Goal: Task Accomplishment & Management: Manage account settings

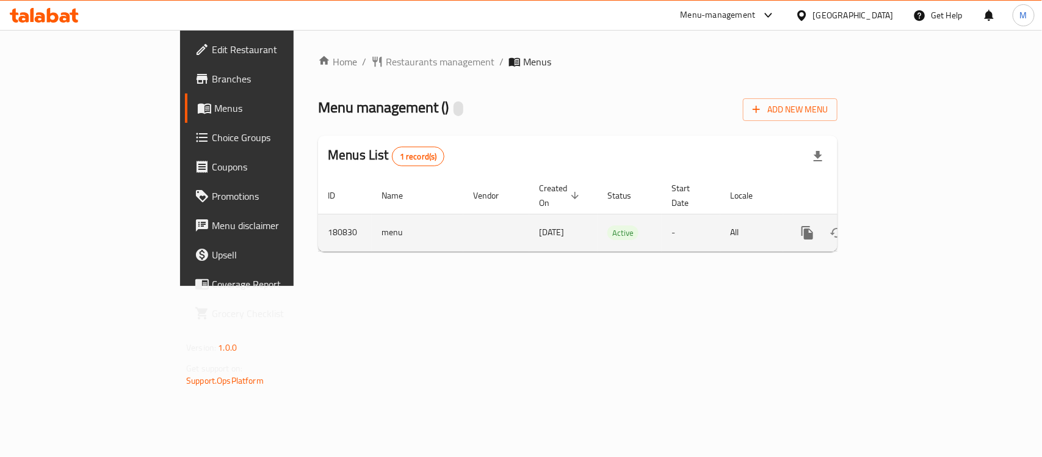
click at [903, 225] on icon "enhanced table" at bounding box center [895, 232] width 15 height 15
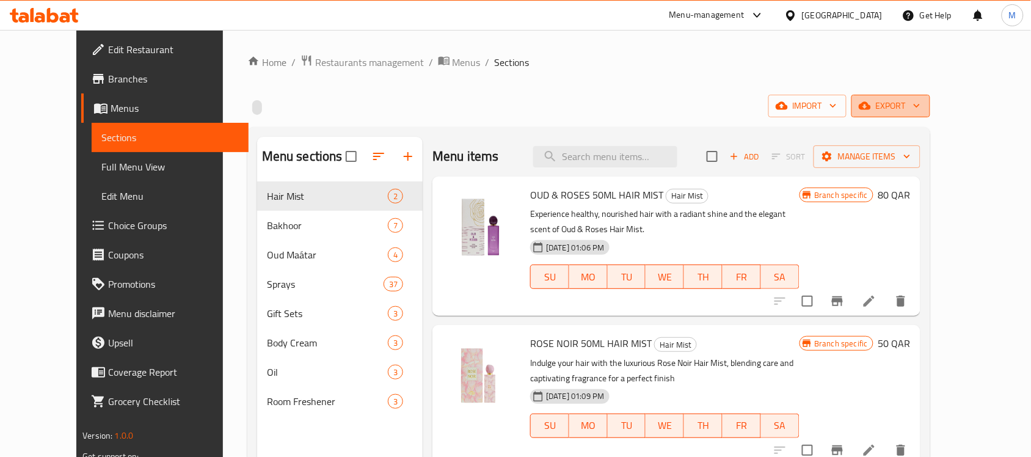
click at [920, 107] on span "export" at bounding box center [890, 105] width 59 height 15
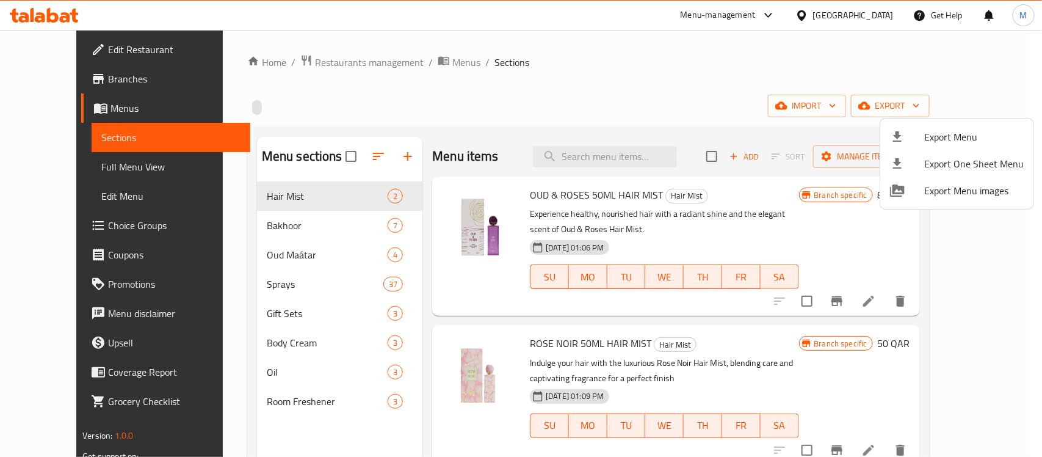
click at [725, 67] on div at bounding box center [521, 228] width 1042 height 457
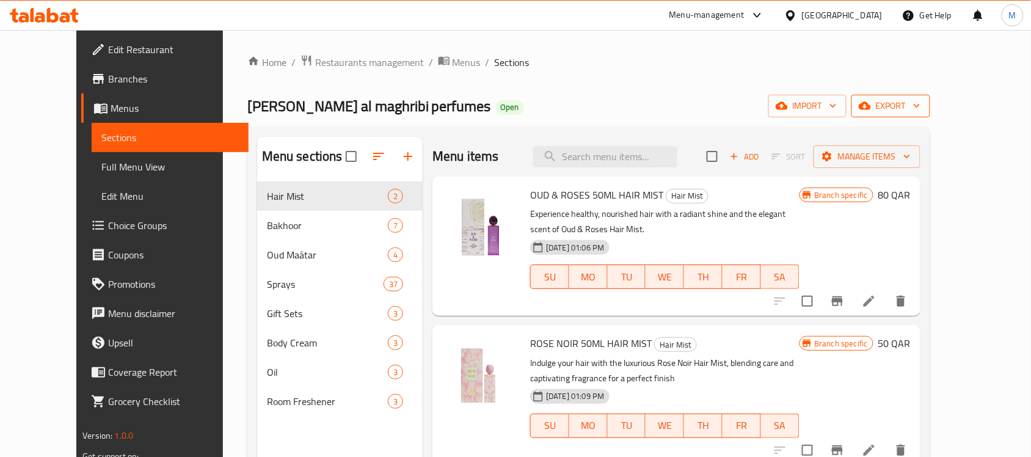
click at [923, 102] on icon "button" at bounding box center [916, 106] width 12 height 12
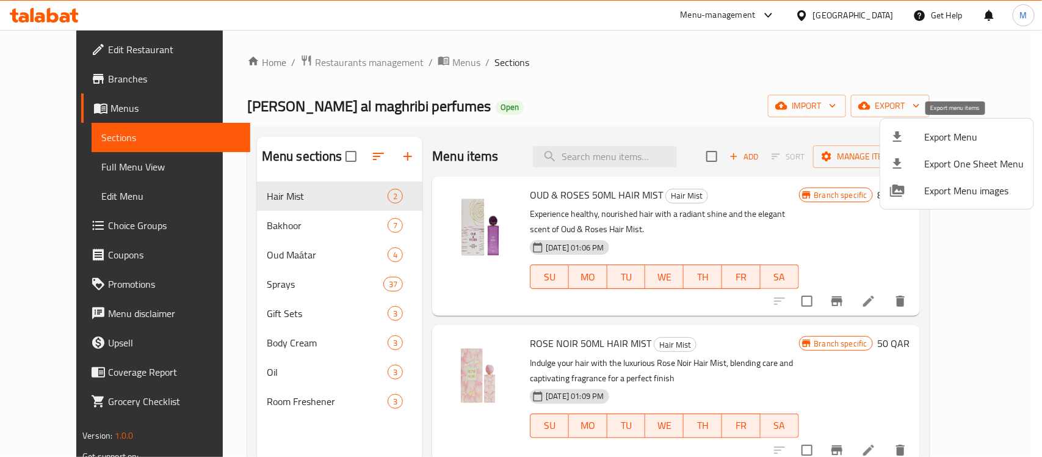
click at [943, 137] on span "Export Menu" at bounding box center [974, 136] width 100 height 15
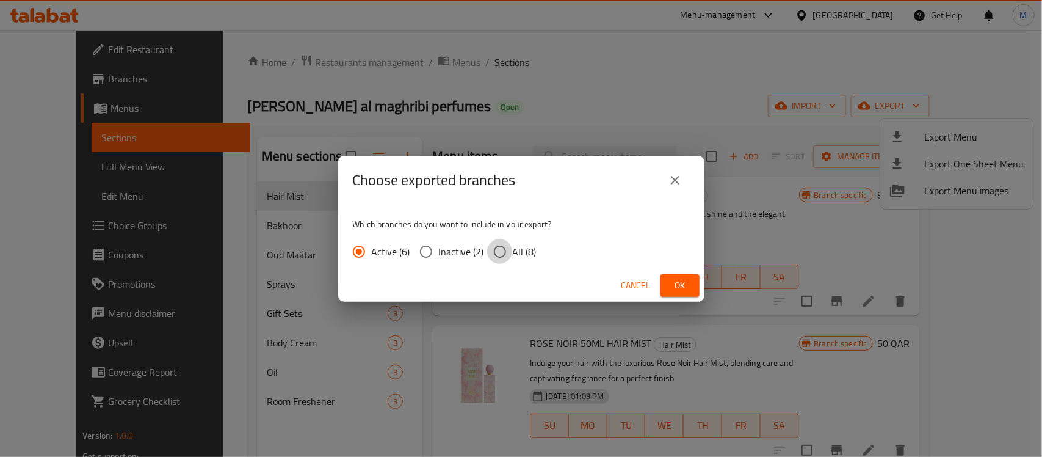
click at [495, 249] on input "All (8)" at bounding box center [500, 252] width 26 height 26
radio input "true"
click at [675, 289] on span "Ok" at bounding box center [680, 285] width 20 height 15
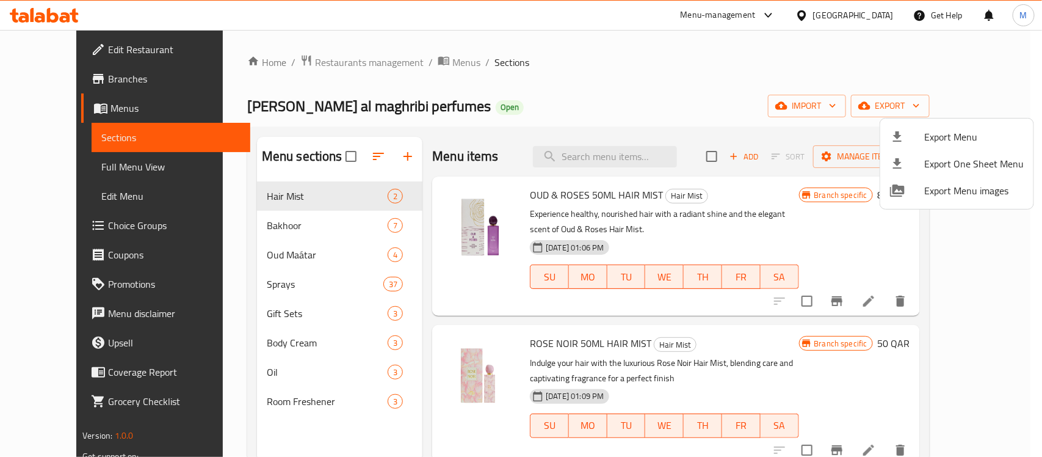
click at [550, 95] on div at bounding box center [521, 228] width 1042 height 457
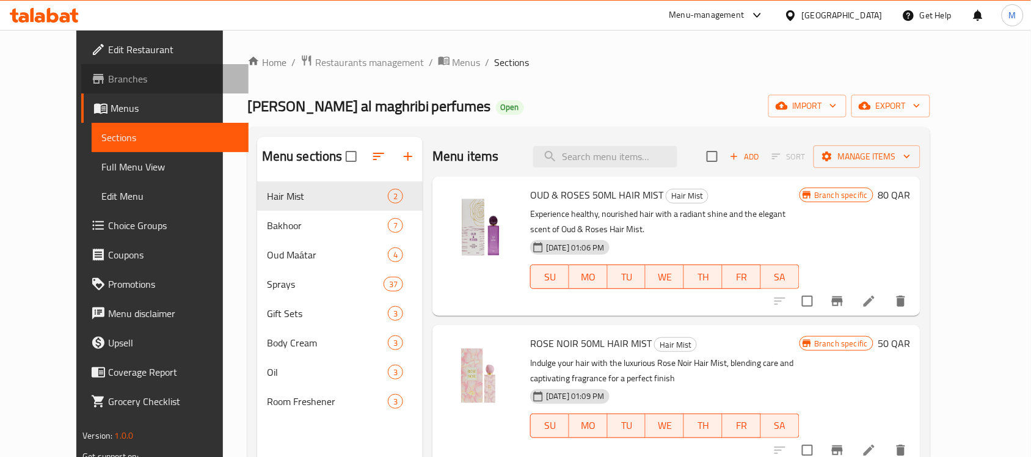
click at [108, 81] on span "Branches" at bounding box center [173, 78] width 131 height 15
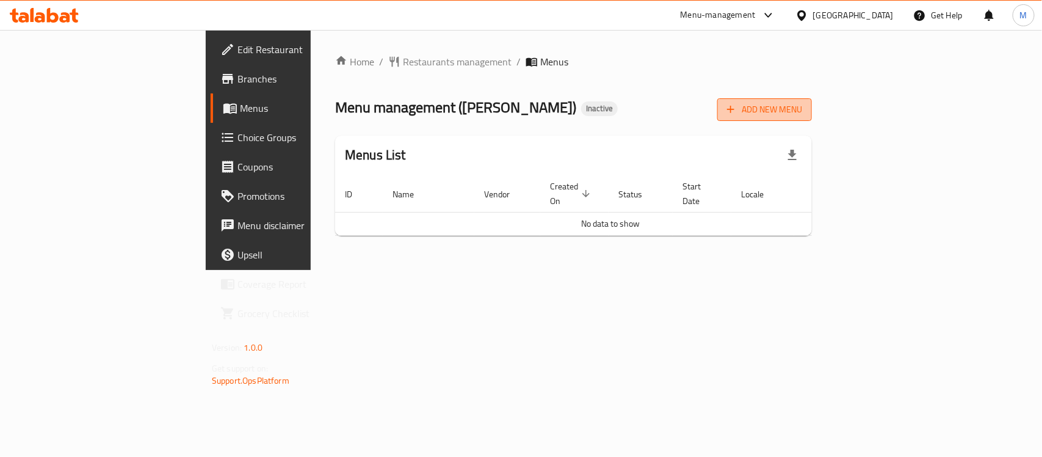
click at [802, 110] on span "Add New Menu" at bounding box center [764, 109] width 75 height 15
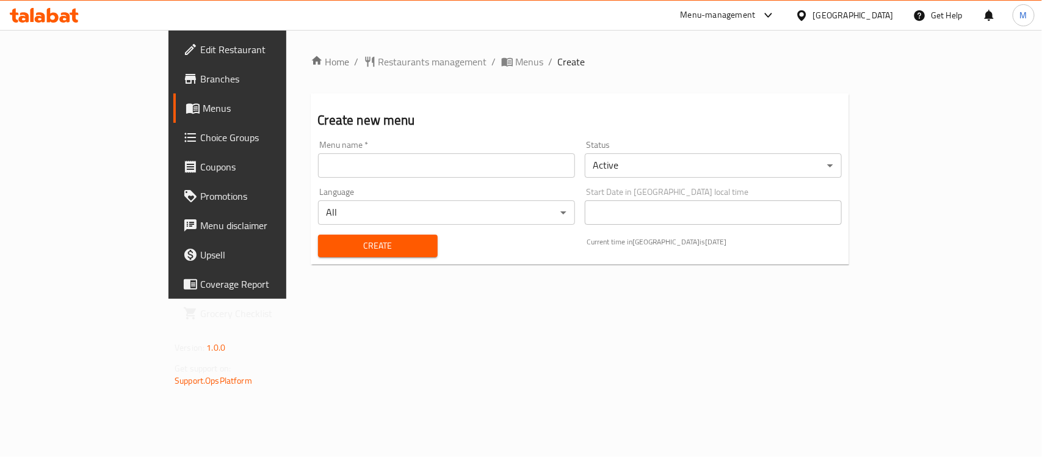
click at [330, 175] on input "text" at bounding box center [446, 165] width 257 height 24
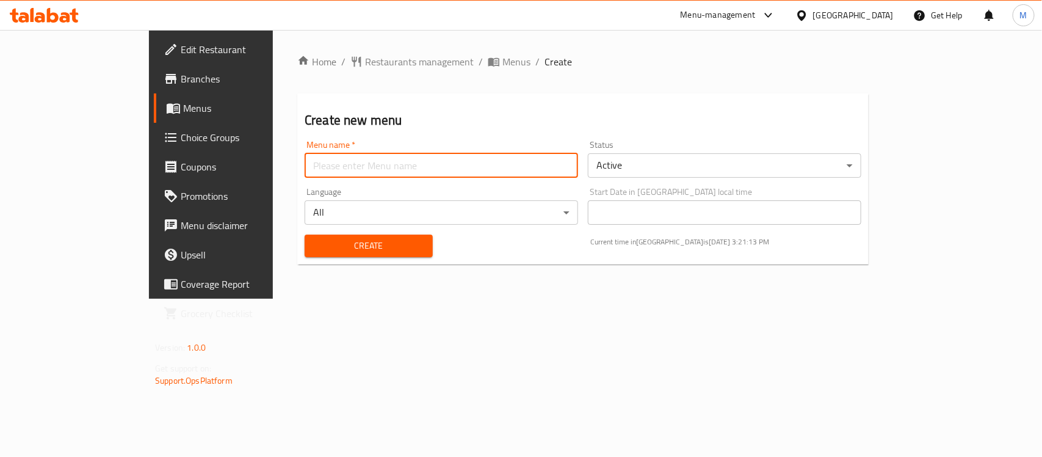
type input "Menu"
click at [314, 252] on span "Create" at bounding box center [368, 245] width 109 height 15
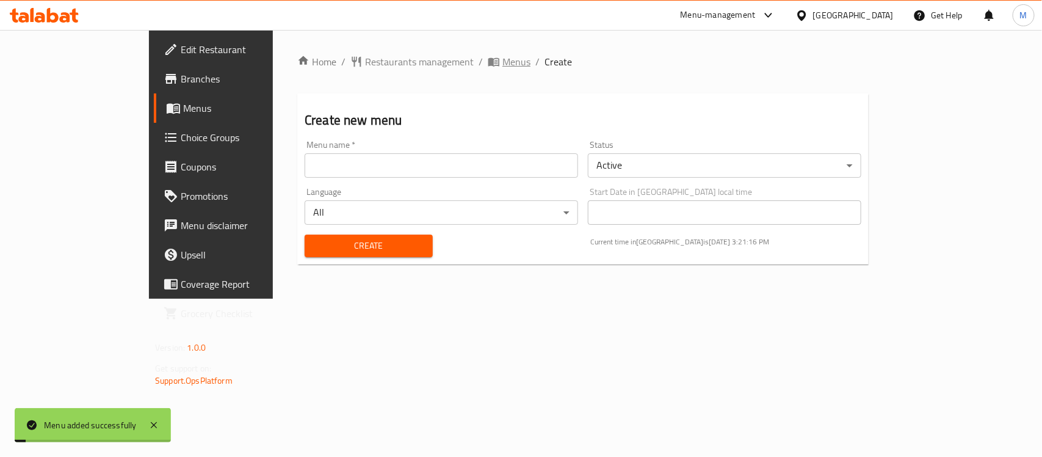
click at [503, 62] on span "Menus" at bounding box center [517, 61] width 28 height 15
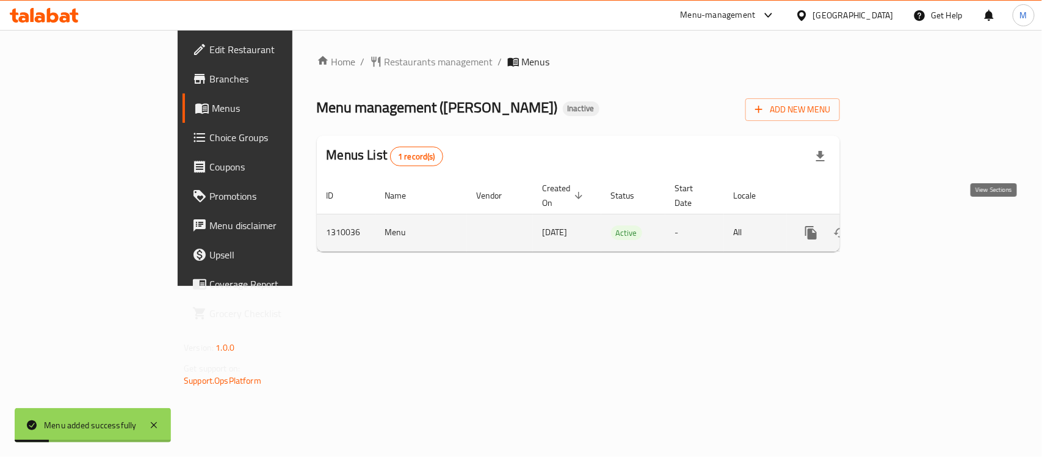
click at [905, 227] on icon "enhanced table" at bounding box center [899, 232] width 11 height 11
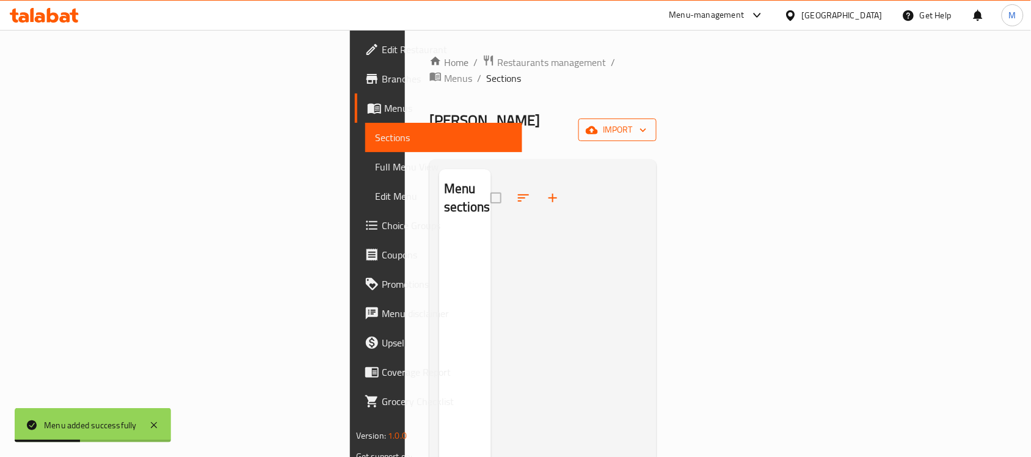
click at [647, 122] on span "import" at bounding box center [617, 129] width 59 height 15
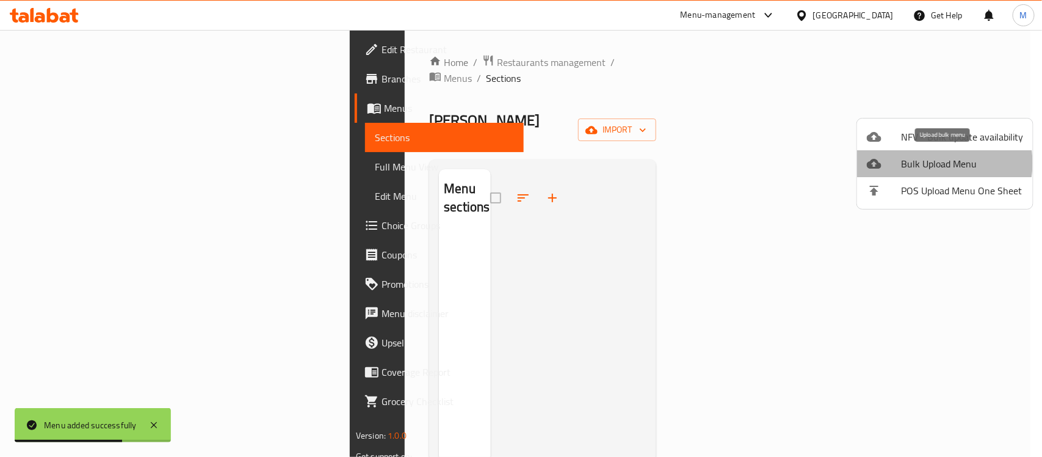
click at [938, 163] on span "Bulk Upload Menu" at bounding box center [962, 163] width 122 height 15
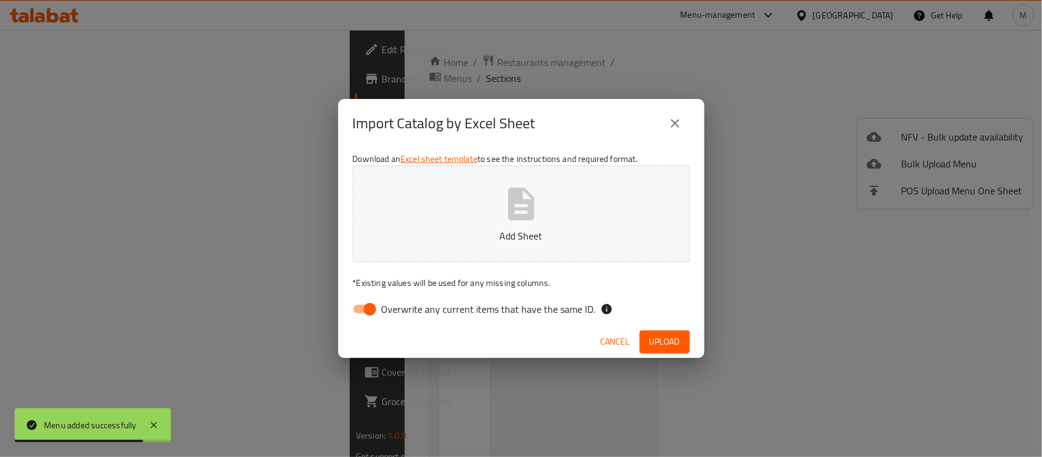
click at [371, 311] on input "Overwrite any current items that have the same ID." at bounding box center [370, 308] width 70 height 23
checkbox input "false"
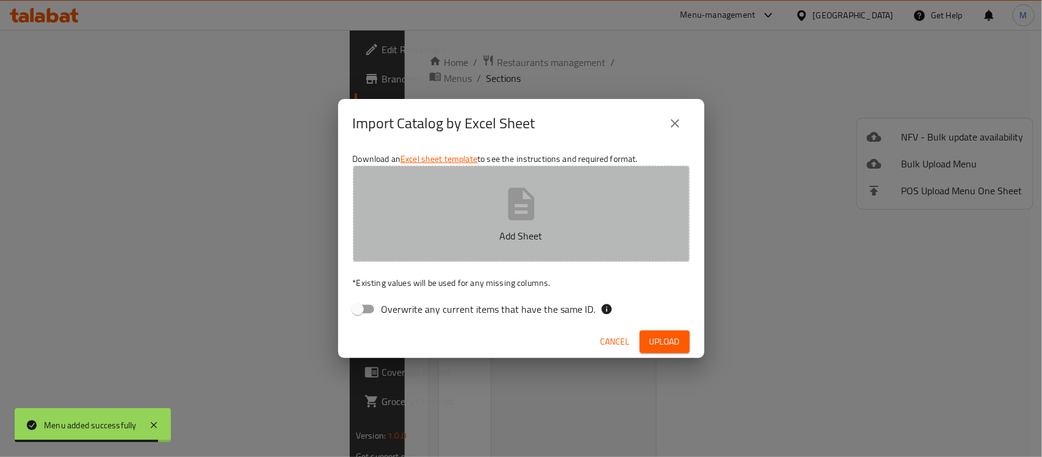
click at [490, 230] on p "Add Sheet" at bounding box center [521, 235] width 299 height 15
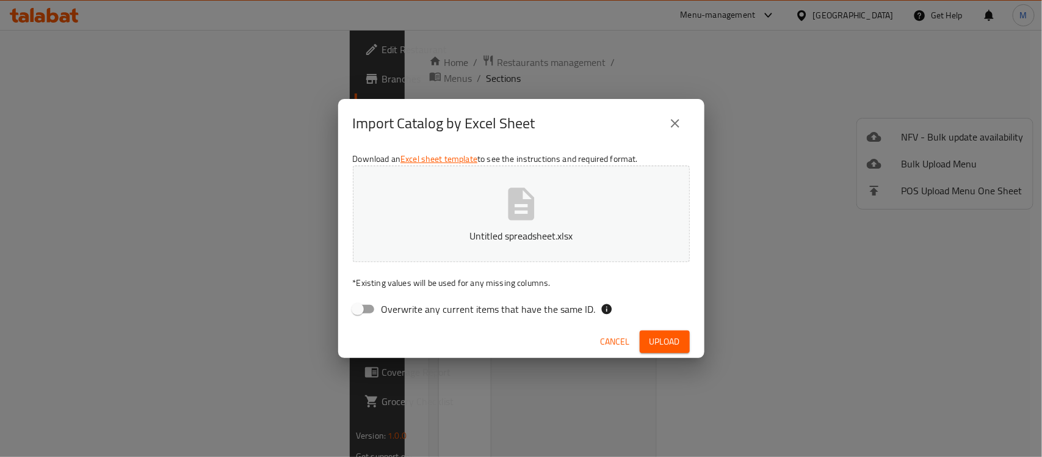
click at [673, 348] on span "Upload" at bounding box center [665, 341] width 31 height 15
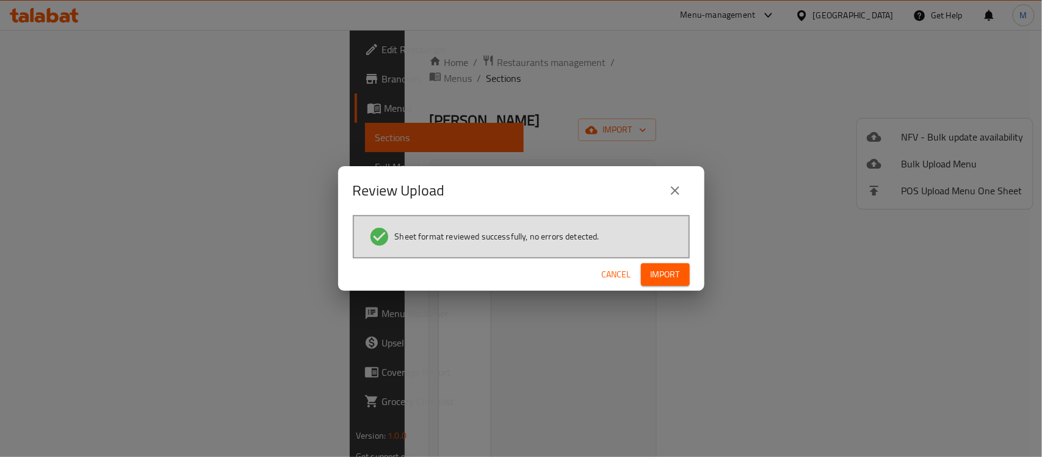
click at [663, 270] on span "Import" at bounding box center [665, 274] width 29 height 15
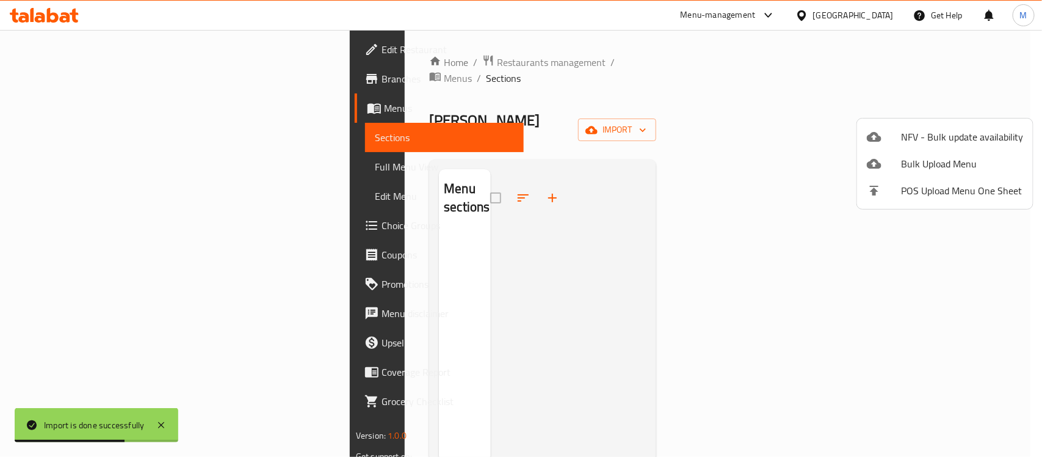
click at [462, 98] on div at bounding box center [521, 228] width 1042 height 457
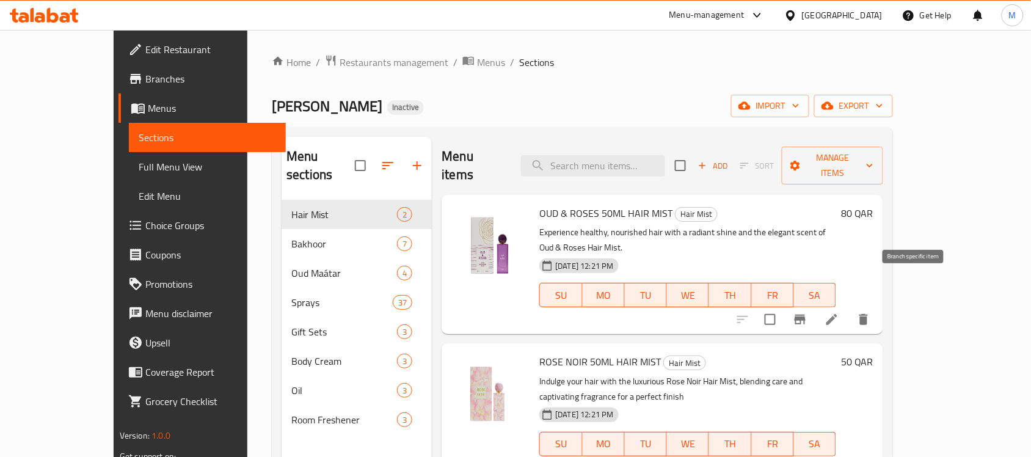
click at [805, 314] on icon "Branch-specific-item" at bounding box center [799, 319] width 11 height 10
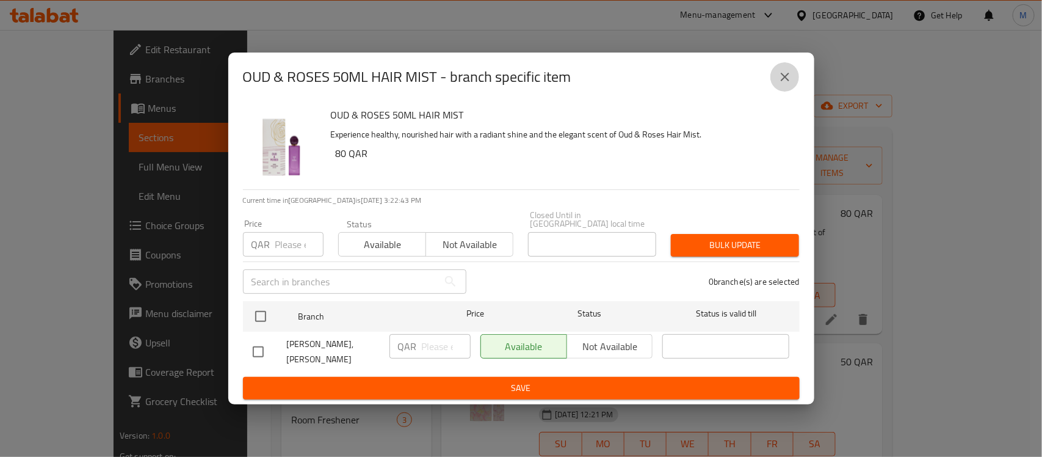
click at [786, 76] on icon "close" at bounding box center [785, 77] width 15 height 15
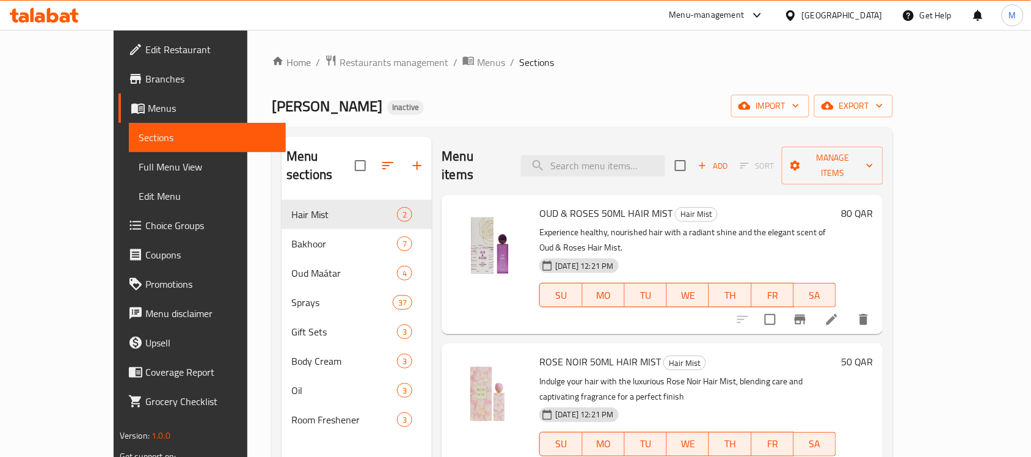
click at [139, 165] on span "Full Menu View" at bounding box center [207, 166] width 137 height 15
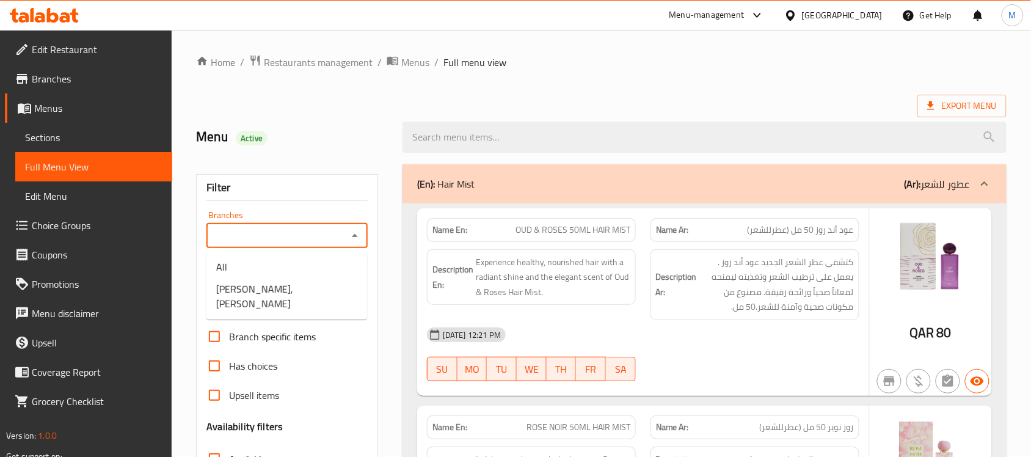
click at [258, 240] on input "Branches" at bounding box center [277, 235] width 134 height 17
click at [297, 287] on span "Ahmed Al Maghribi, Al Nasr" at bounding box center [286, 295] width 141 height 29
type input "Ahmed Al Maghribi, Al Nasr"
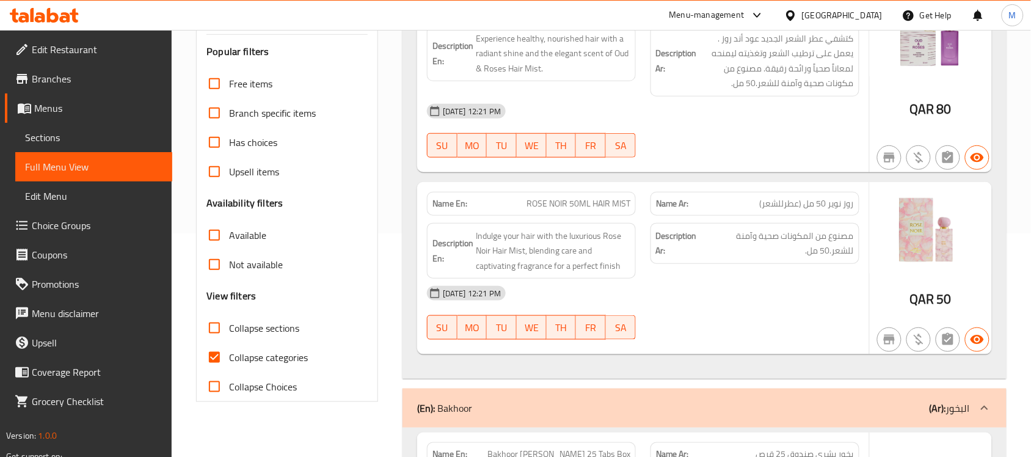
scroll to position [229, 0]
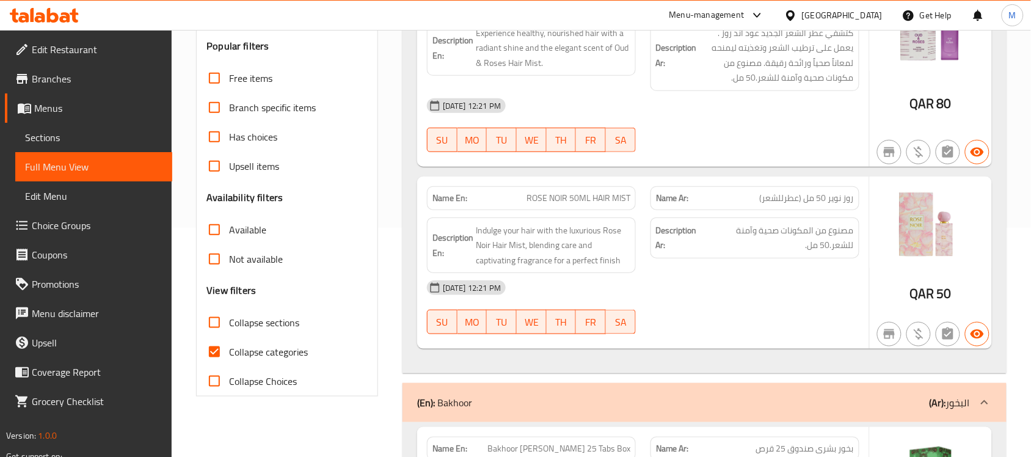
click at [211, 355] on input "Collapse categories" at bounding box center [214, 351] width 29 height 29
checkbox input "false"
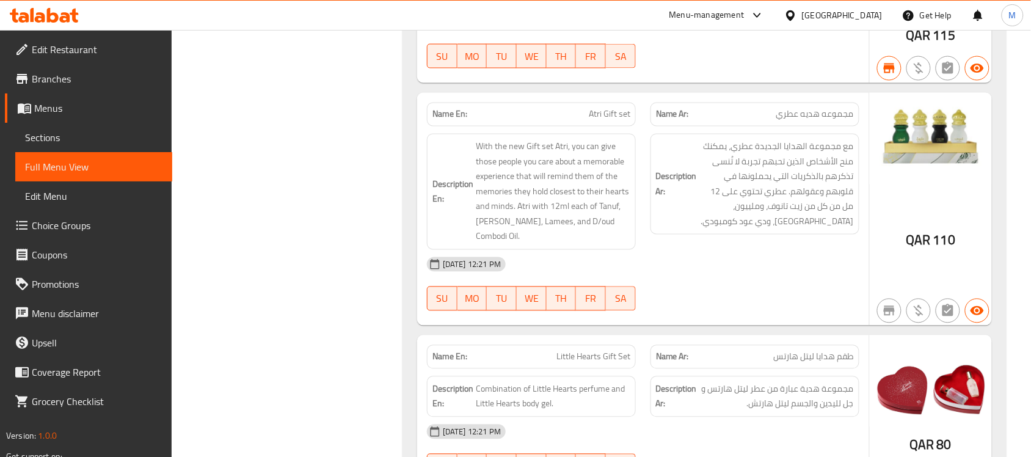
scroll to position [11413, 0]
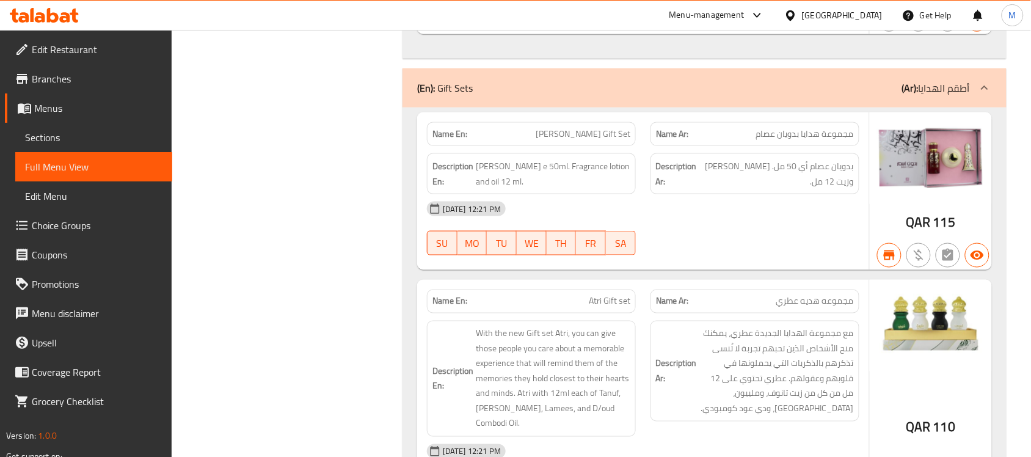
click at [868, 14] on div "[GEOGRAPHIC_DATA]" at bounding box center [842, 15] width 81 height 13
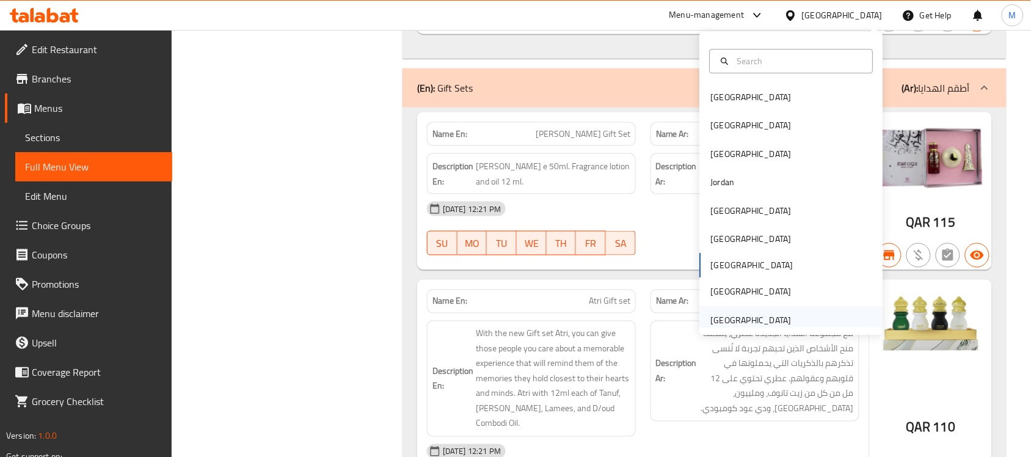
click at [728, 325] on div "United Arab Emirates" at bounding box center [751, 319] width 81 height 13
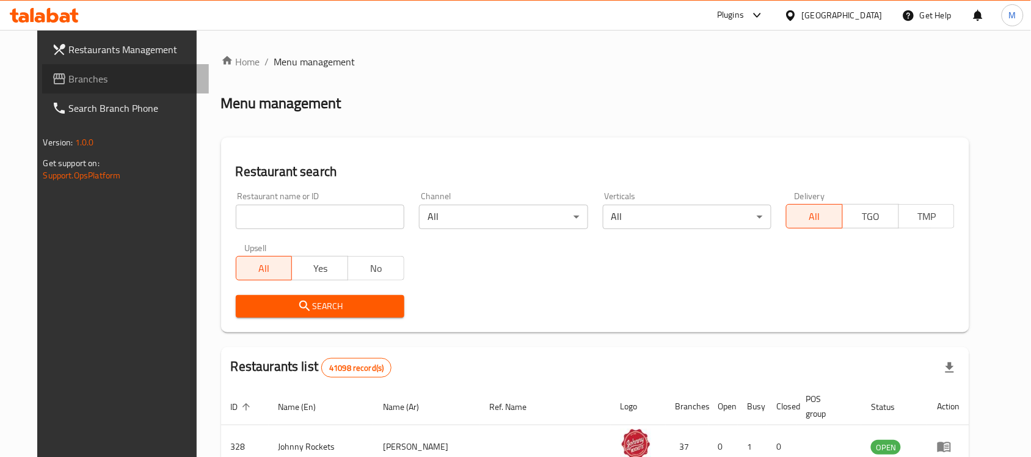
click at [69, 74] on span "Branches" at bounding box center [134, 78] width 131 height 15
